Goal: Find specific page/section: Find specific page/section

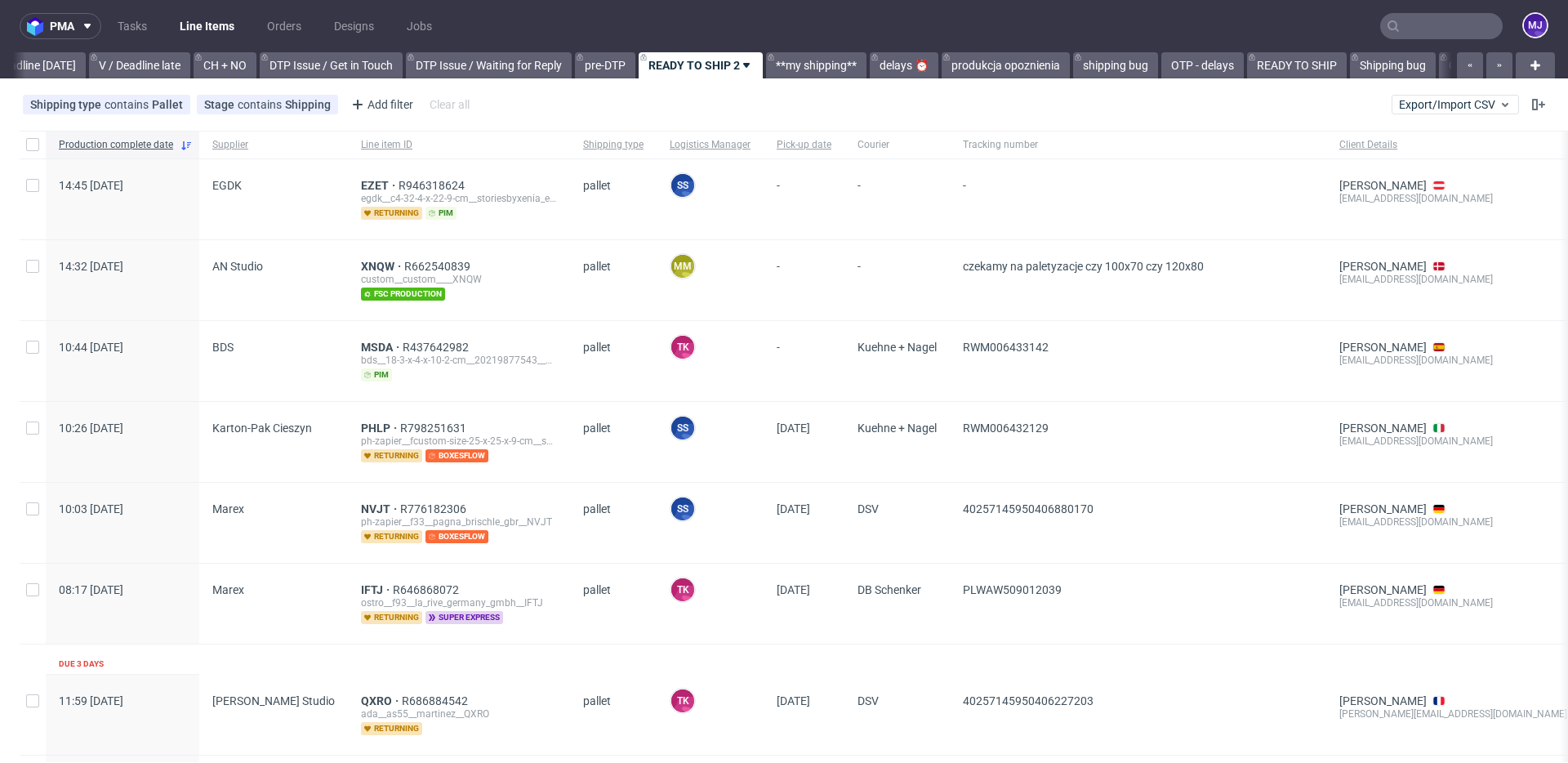
scroll to position [0, 2192]
click at [1421, 24] on input "text" at bounding box center [1441, 26] width 123 height 26
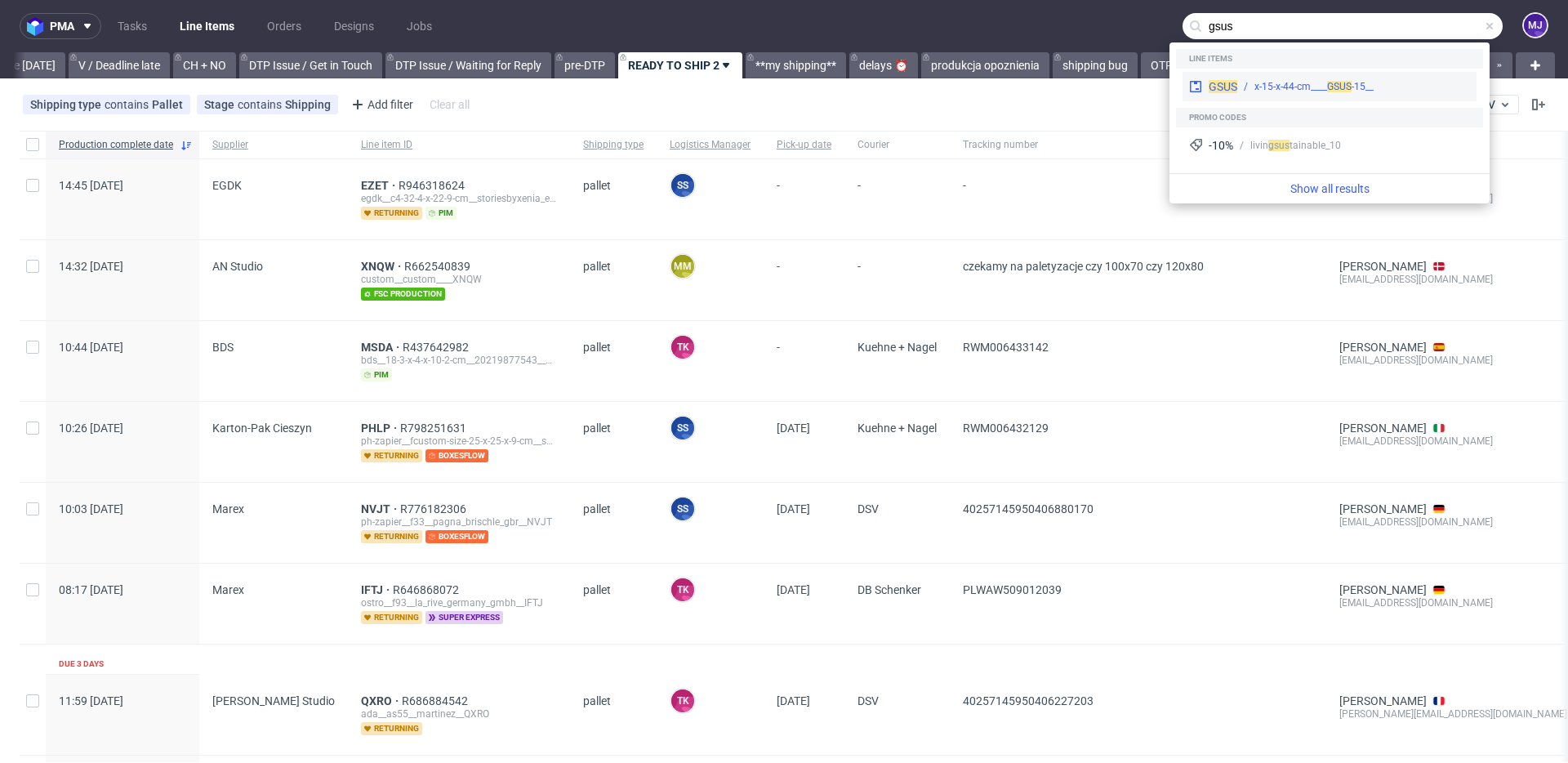
type input "gsus"
click at [1275, 84] on div "__15-x-15-x-44-cm____ GSUS" at bounding box center [1314, 86] width 119 height 14
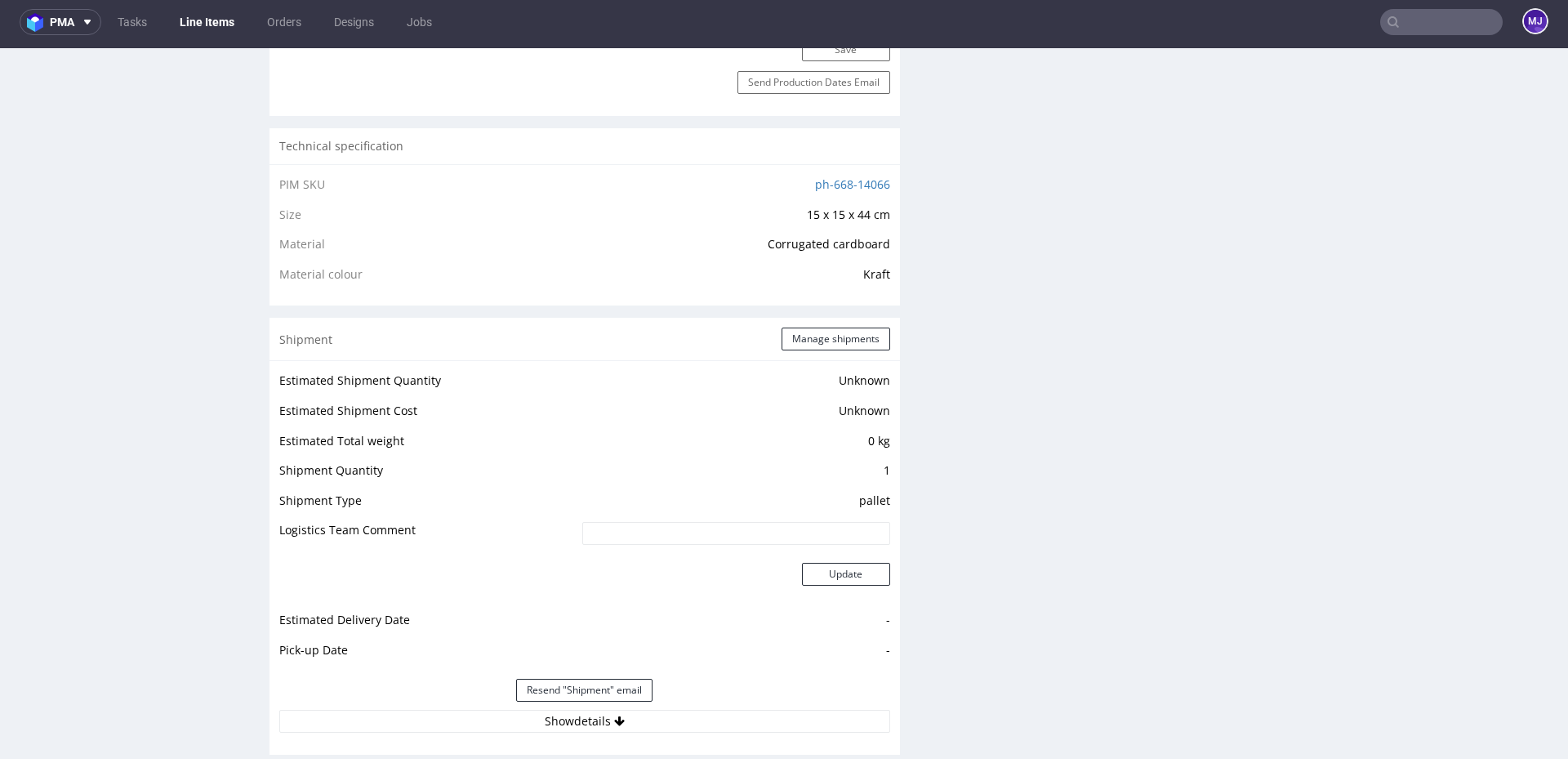
scroll to position [1386, 0]
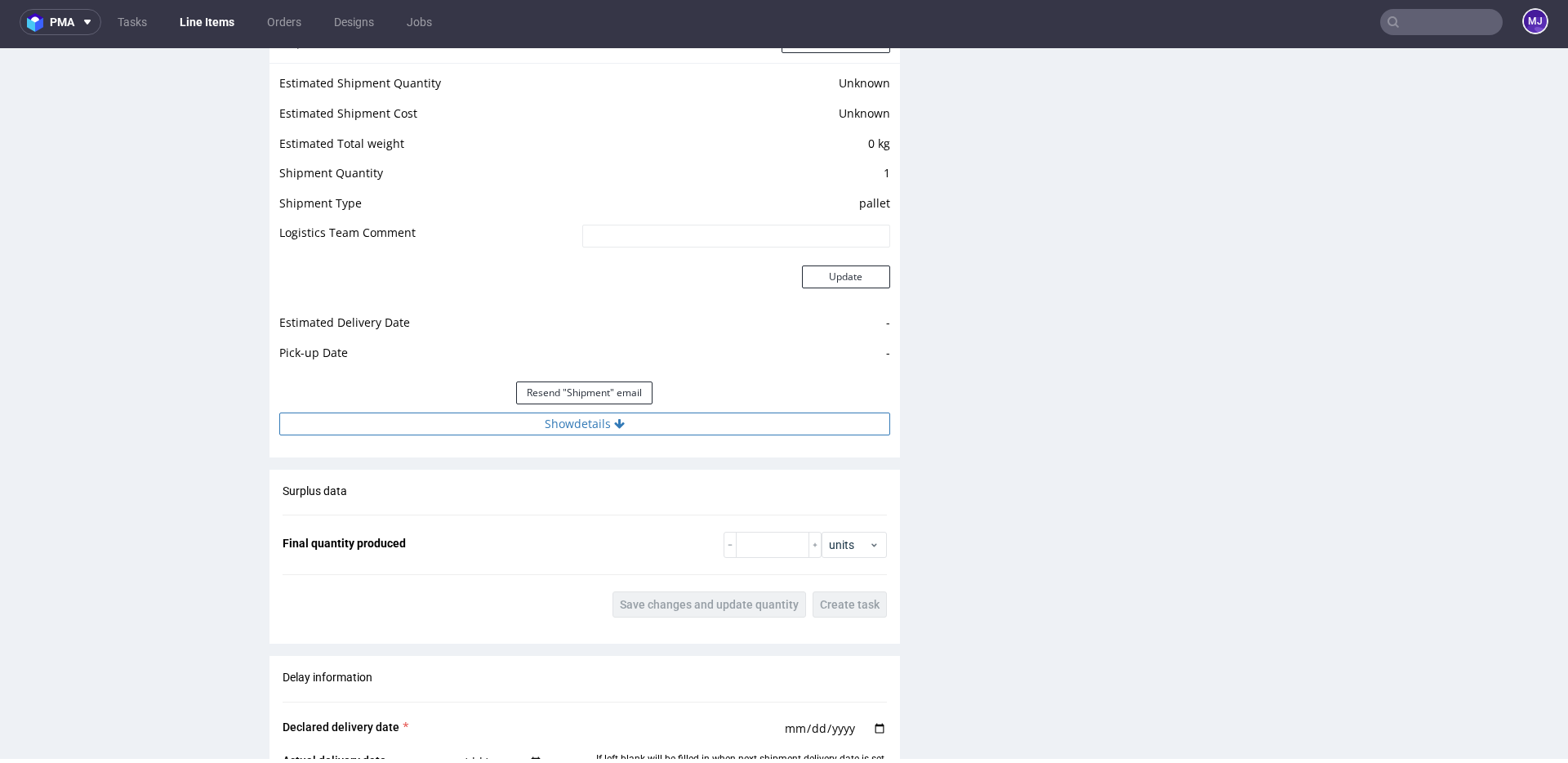
click at [567, 426] on button "Show details" at bounding box center [584, 424] width 611 height 23
